Goal: Register for event/course

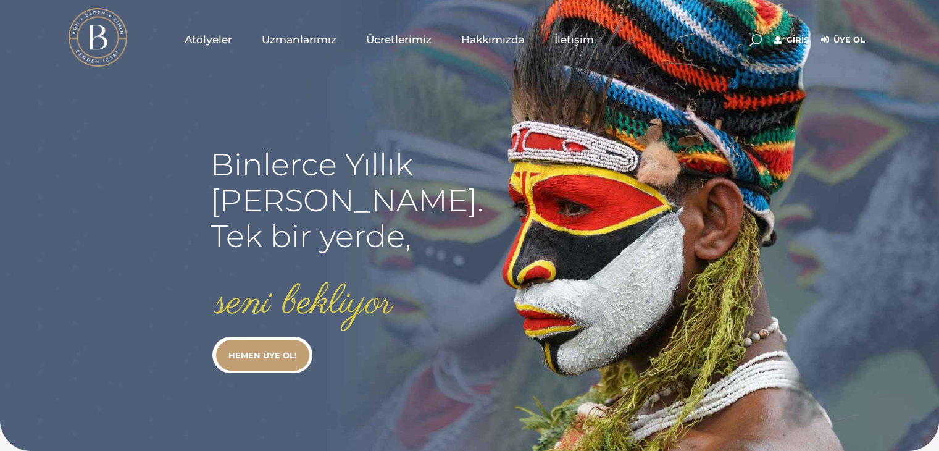
type input "[EMAIL_ADDRESS][DOMAIN_NAME]"
click at [799, 41] on link "Giriş" at bounding box center [791, 40] width 35 height 15
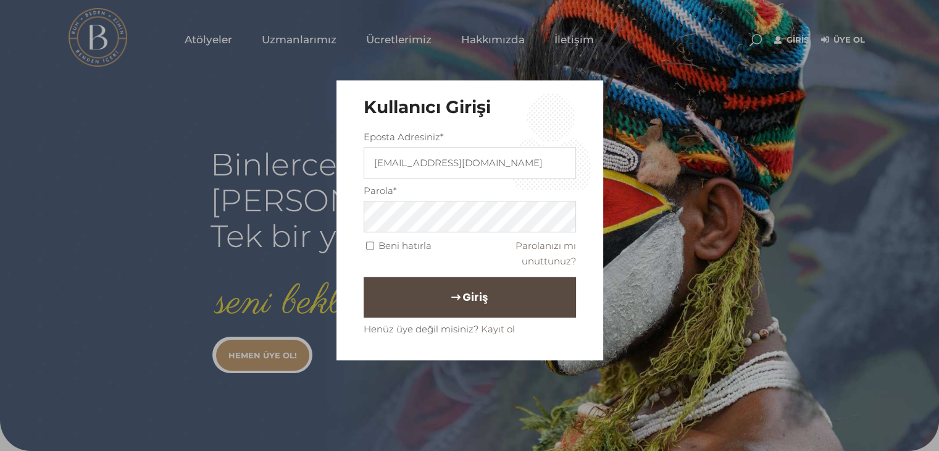
click at [447, 288] on button "Giriş" at bounding box center [470, 296] width 212 height 41
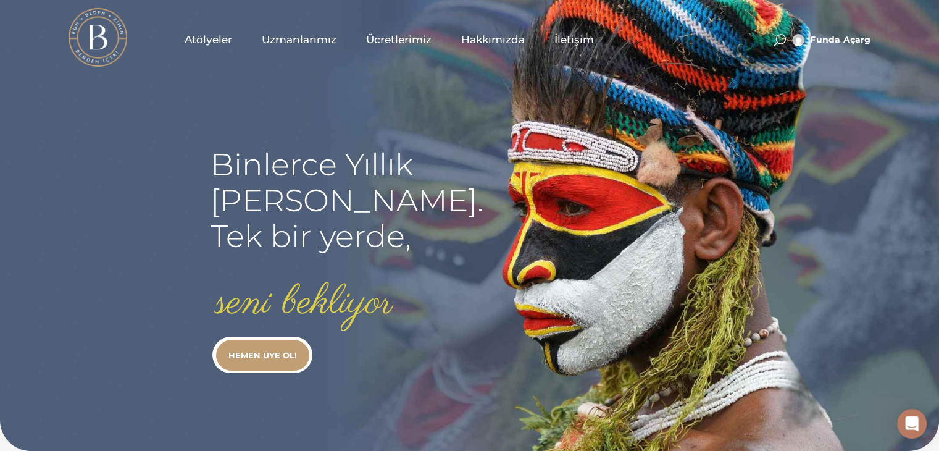
click at [209, 41] on span "Atölyeler" at bounding box center [209, 40] width 48 height 14
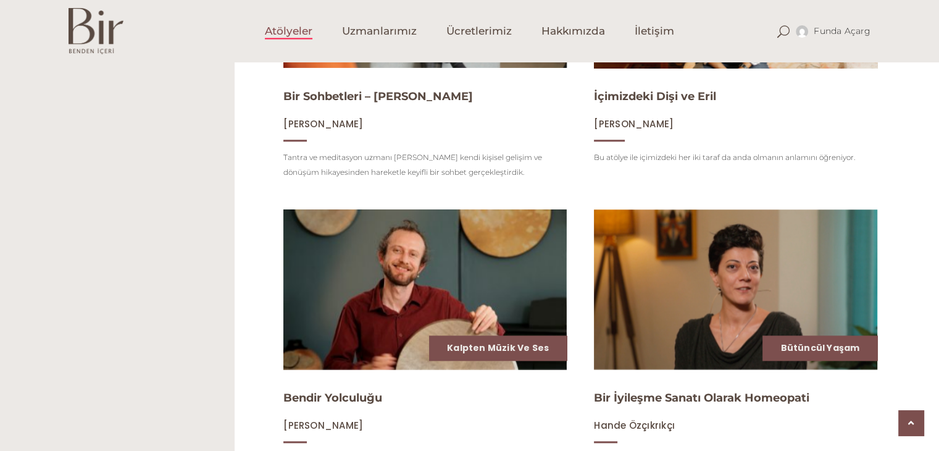
scroll to position [1485, 0]
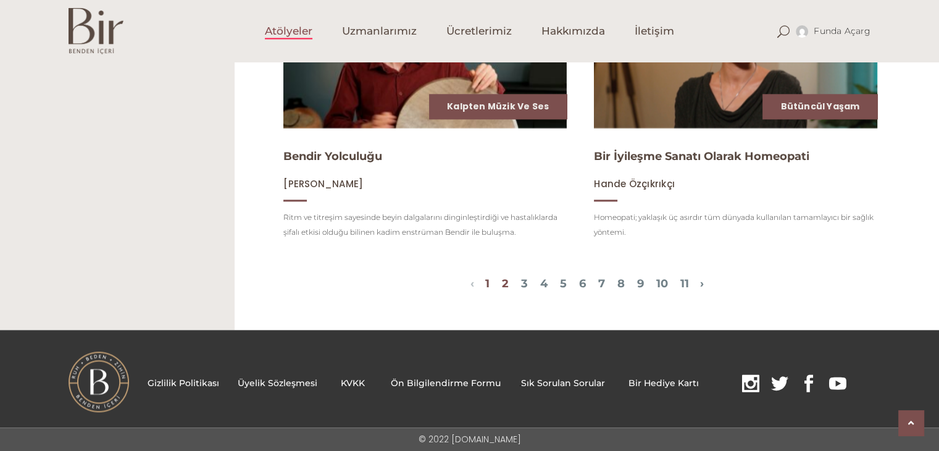
click at [502, 285] on link "2" at bounding box center [505, 283] width 7 height 14
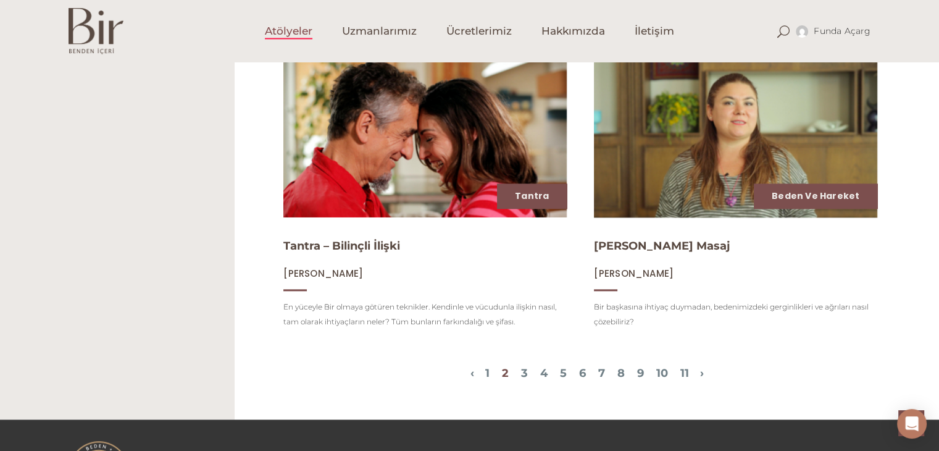
scroll to position [1472, 0]
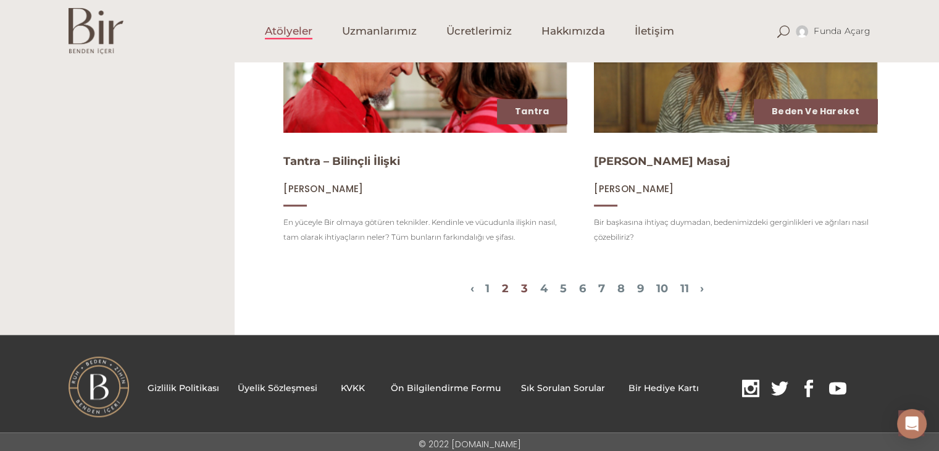
click at [521, 283] on link "3" at bounding box center [524, 288] width 7 height 14
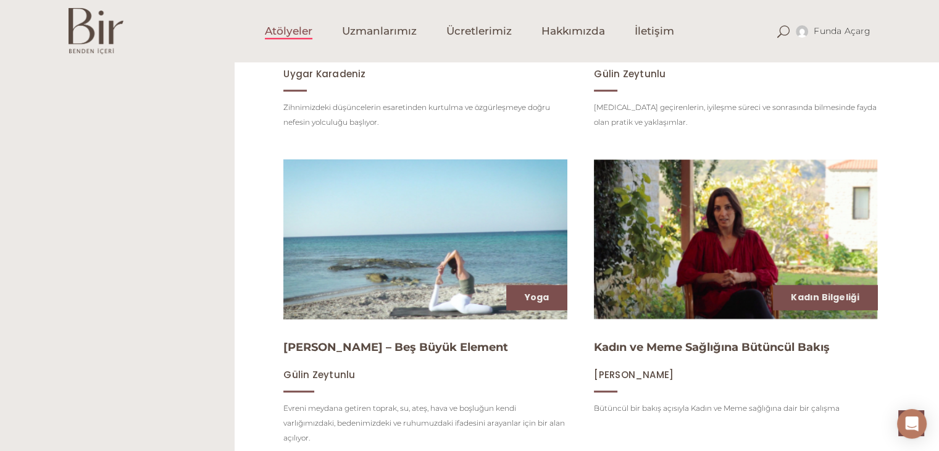
click at [517, 281] on div "Yoga Pancha Maha Bhutas – Beş Büyük Element Gülin Zeytunlu Evreni meydana getir…" at bounding box center [424, 305] width 283 height 297
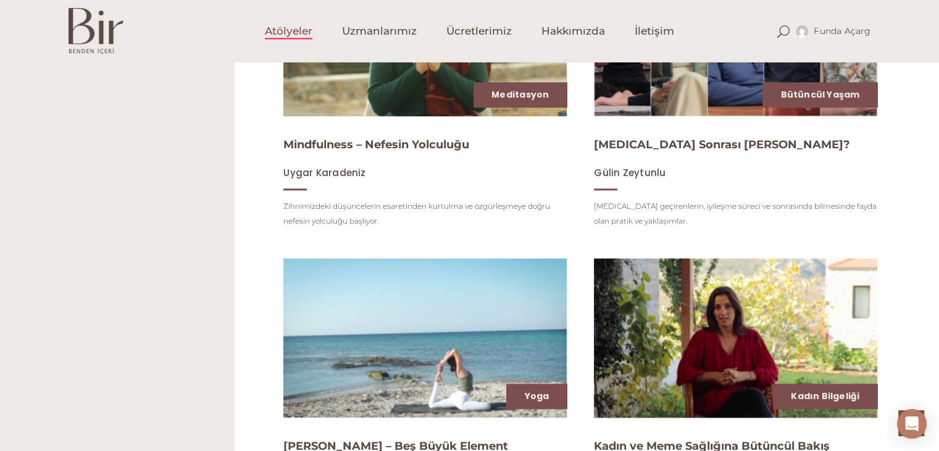
scroll to position [1363, 0]
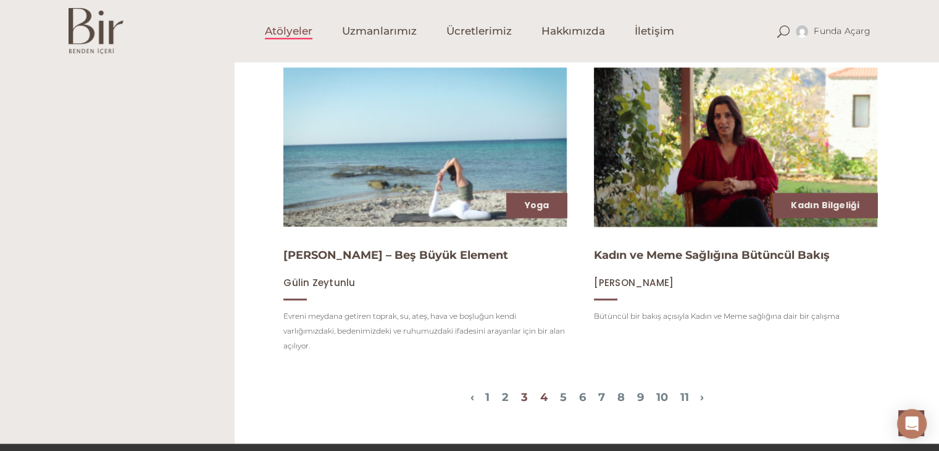
click at [540, 403] on link "4" at bounding box center [543, 397] width 7 height 14
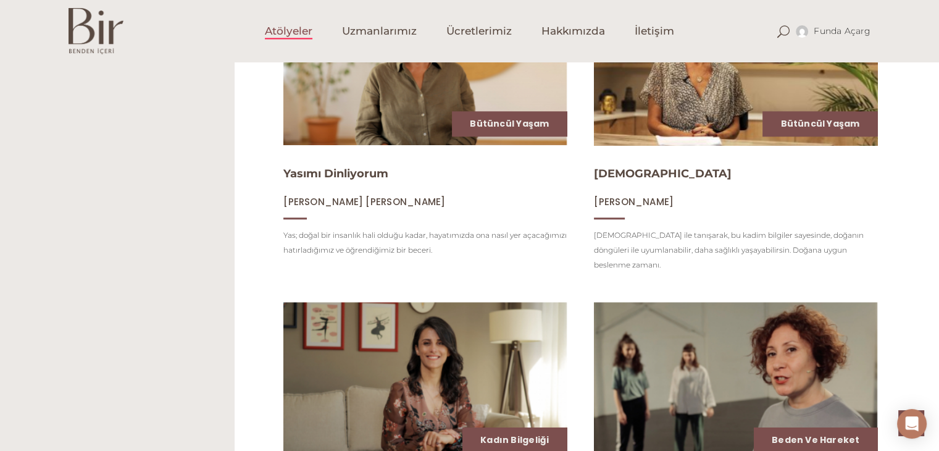
scroll to position [1244, 0]
